Goal: Transaction & Acquisition: Purchase product/service

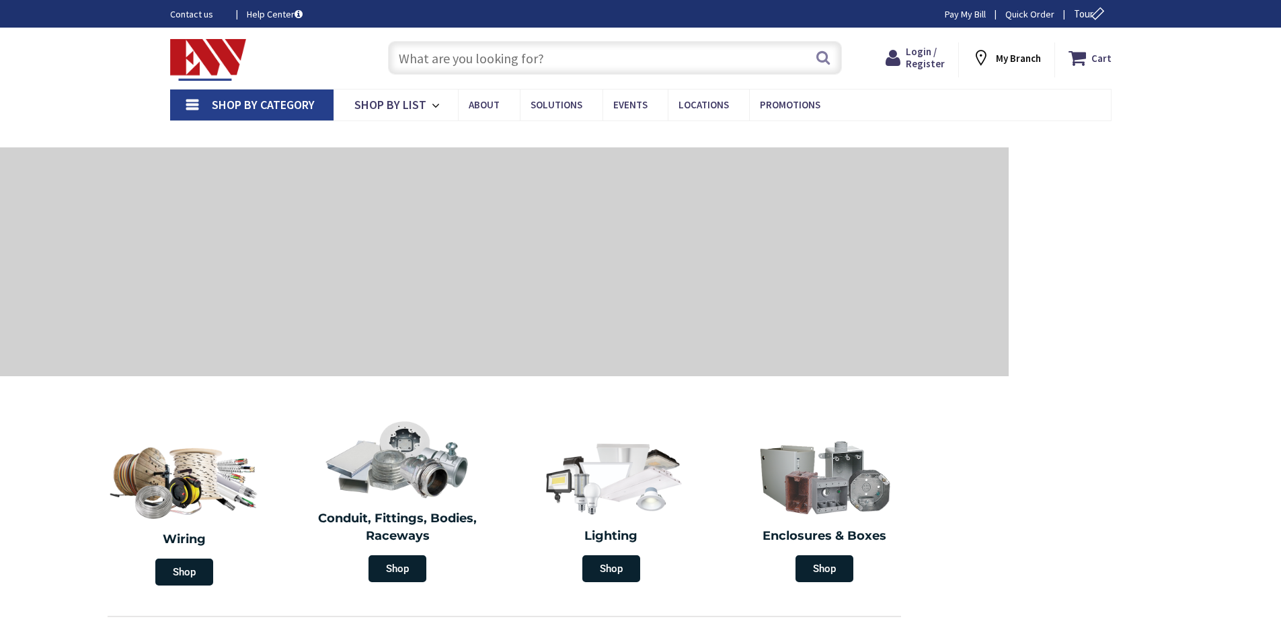
click at [560, 60] on input "text" at bounding box center [615, 58] width 454 height 34
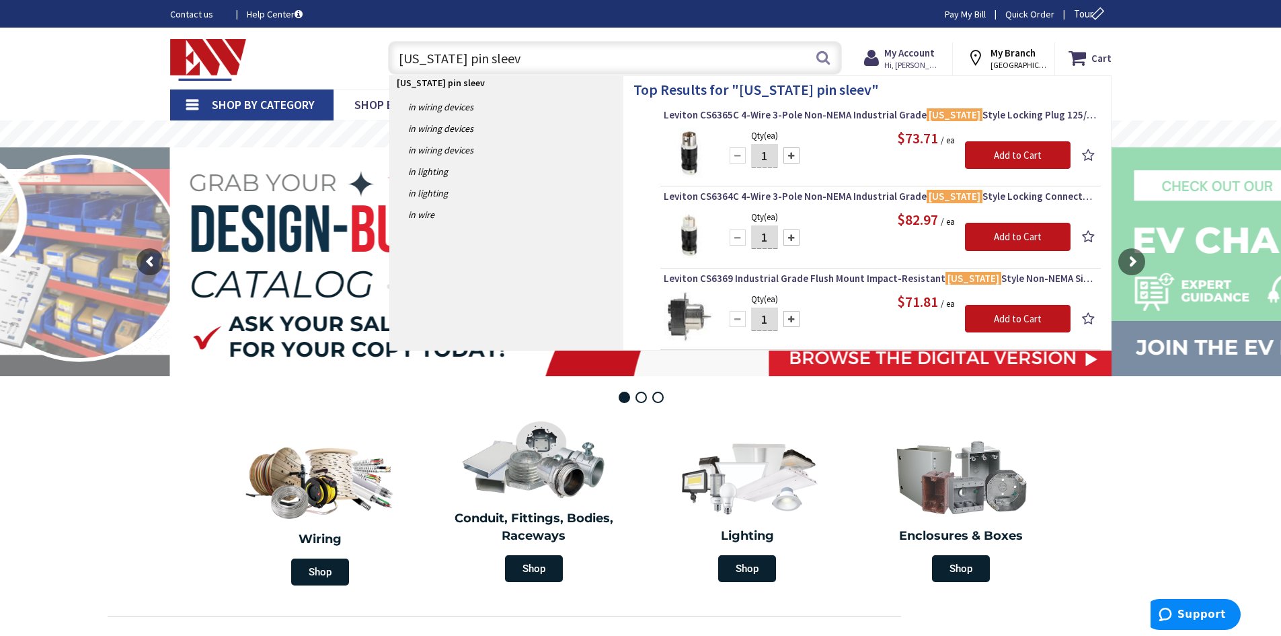
type input "california pin sleeve"
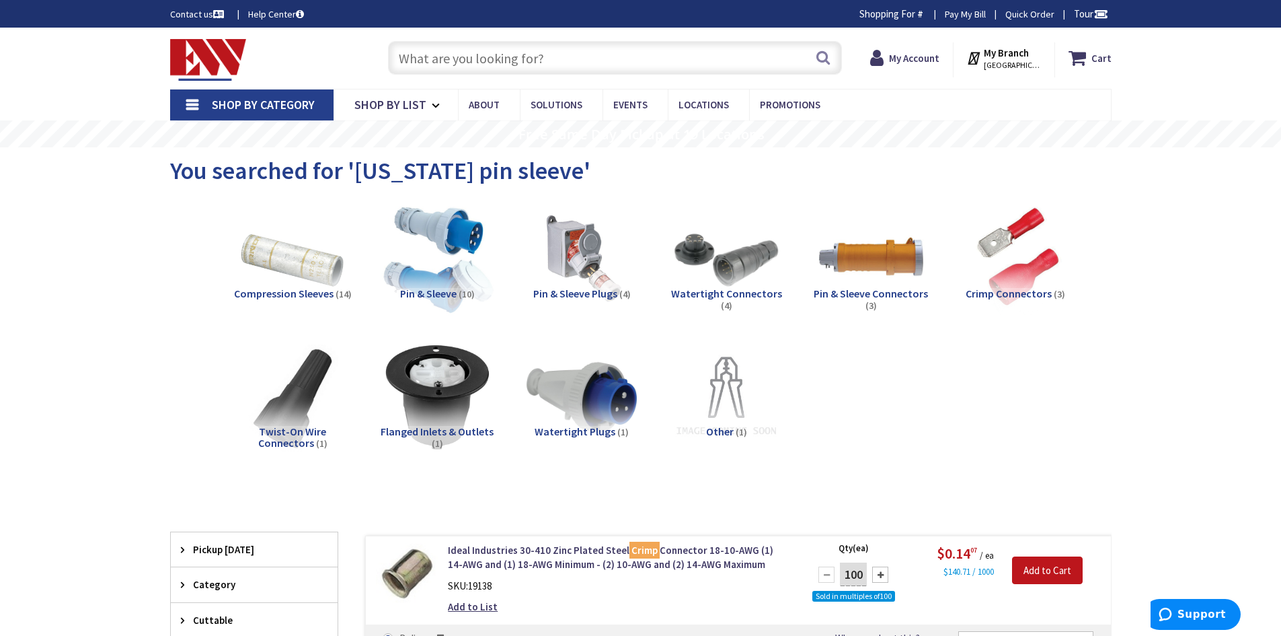
click at [451, 261] on img at bounding box center [437, 259] width 122 height 122
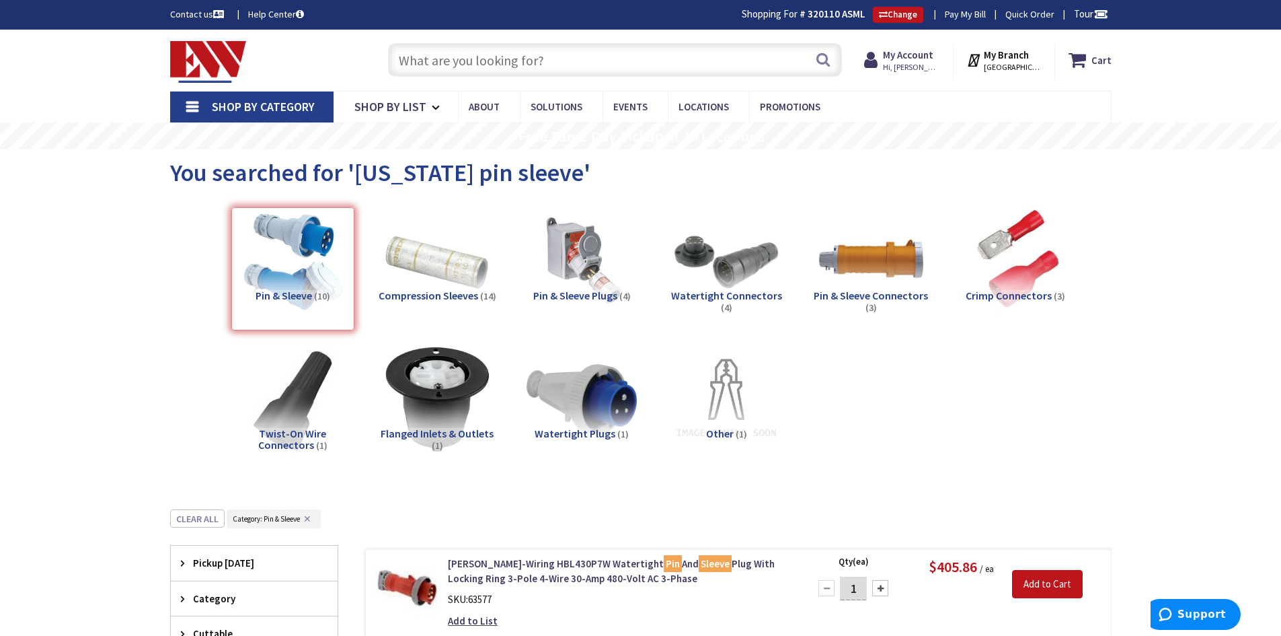
click at [551, 59] on input "text" at bounding box center [615, 60] width 454 height 34
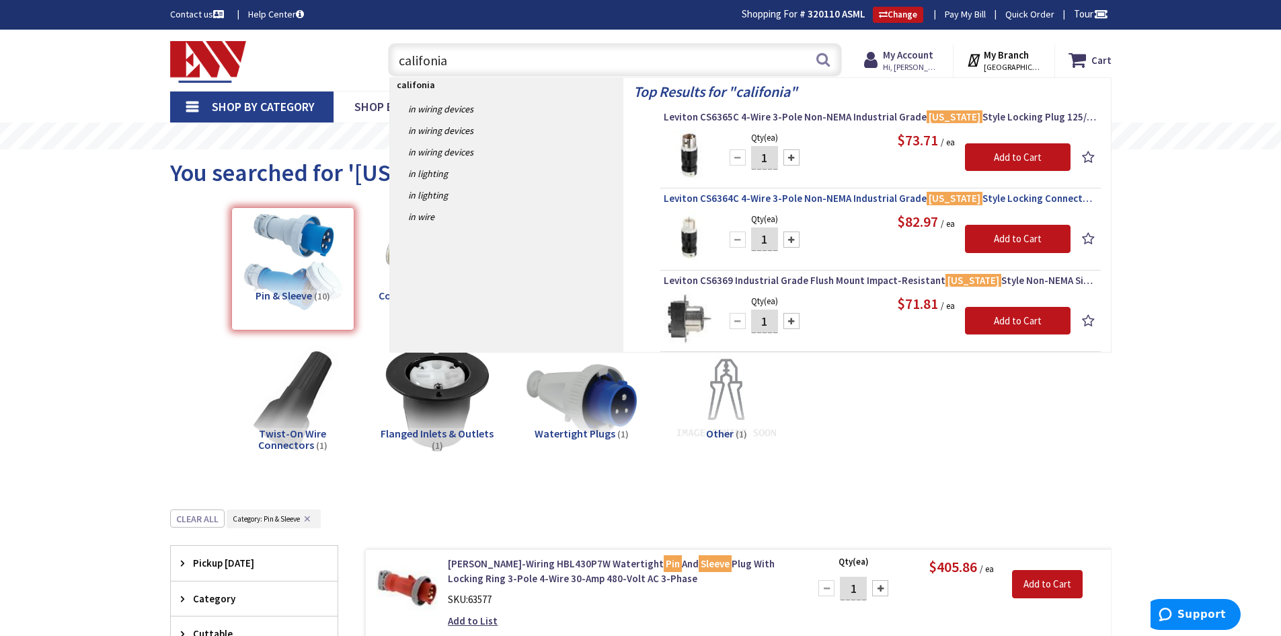
type input "califonia"
click at [699, 199] on span "Leviton CS6364C 4-Wire 3-Pole Non-NEMA Industrial Grade California Style Lockin…" at bounding box center [881, 198] width 434 height 13
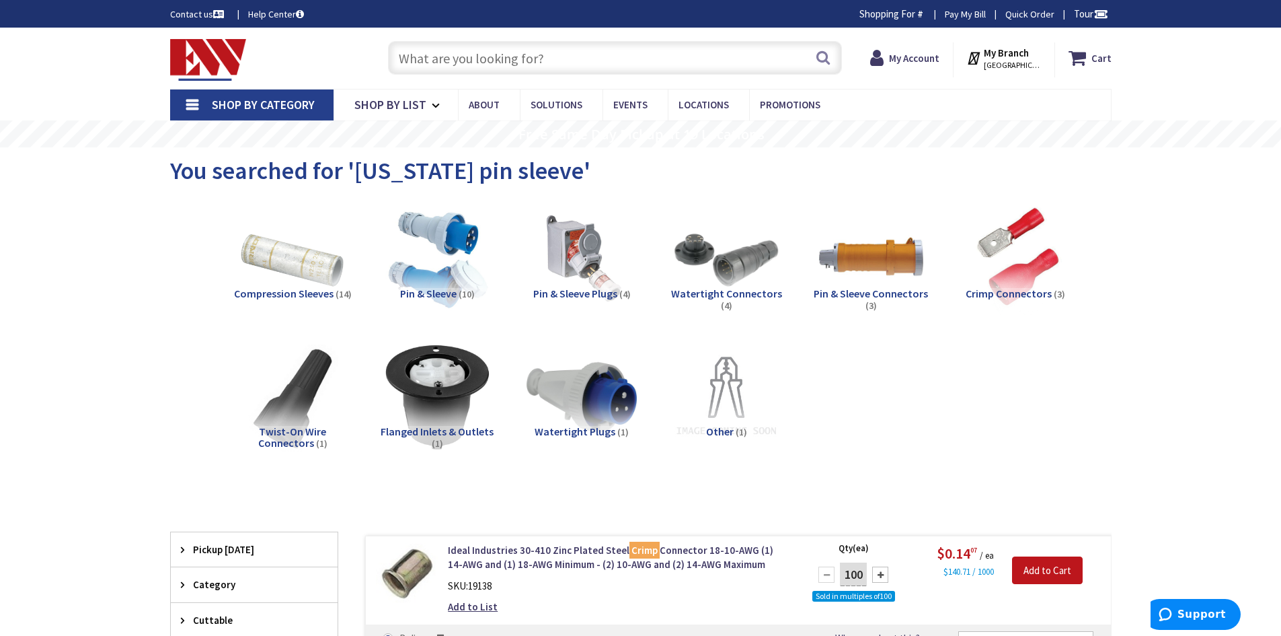
click at [555, 61] on input "text" at bounding box center [615, 58] width 454 height 34
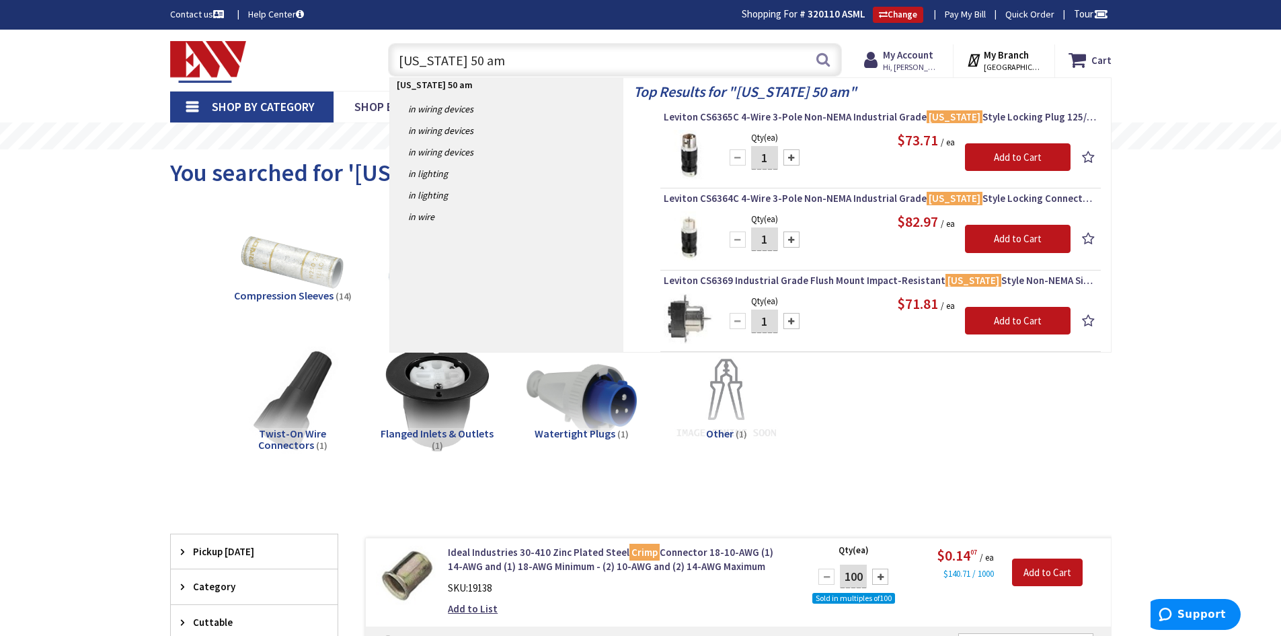
type input "california 50 amp"
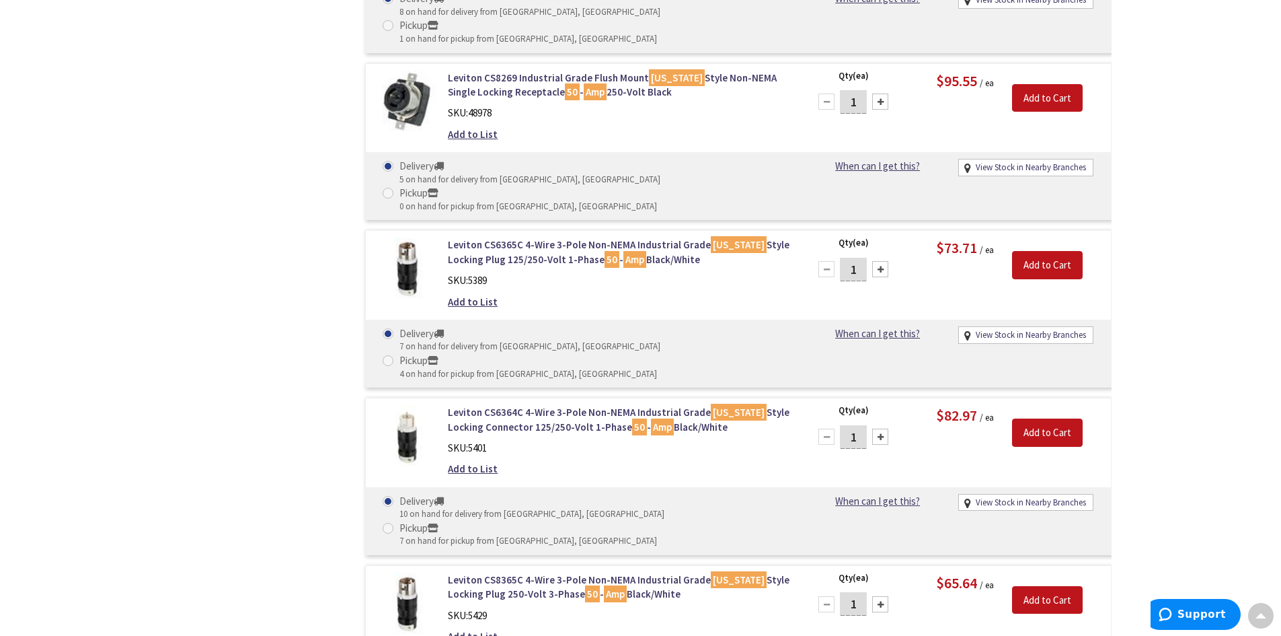
scroll to position [1210, 0]
